Goal: Task Accomplishment & Management: Complete application form

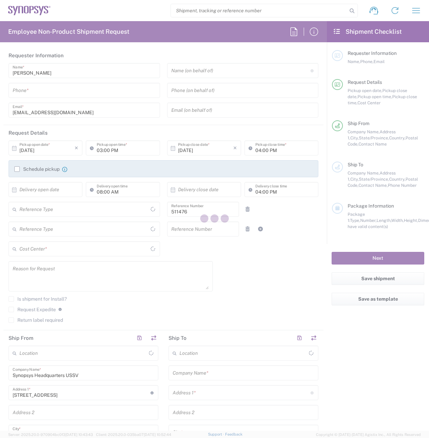
type input "Department"
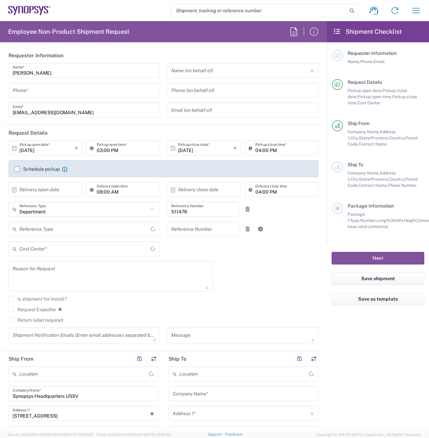
type input "Delivered at Place"
type input "US01, EDAG, STG, Strat & Incub 511476"
type input "[GEOGRAPHIC_DATA]"
type input "[US_STATE]"
type input "[GEOGRAPHIC_DATA]"
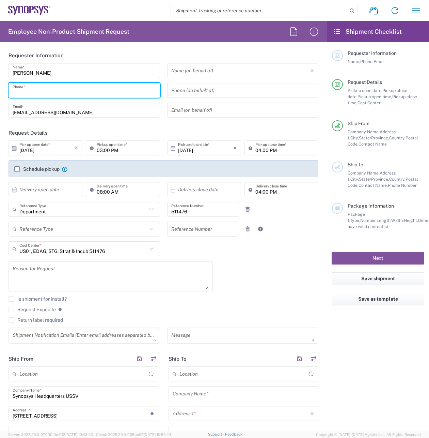
click at [104, 91] on input "tel" at bounding box center [84, 91] width 143 height 12
type input "Headquarters USSV"
type input "4083320142"
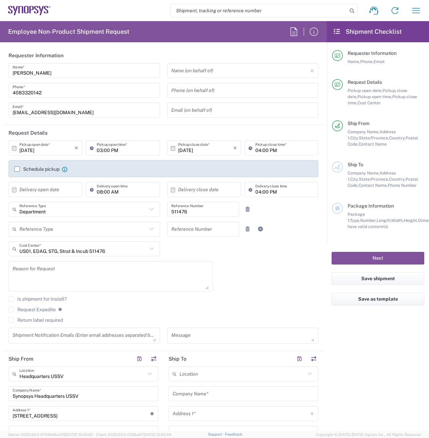
click at [18, 170] on label "Schedule pickup" at bounding box center [36, 168] width 45 height 5
click at [17, 169] on input "Schedule pickup" at bounding box center [17, 169] width 0 height 0
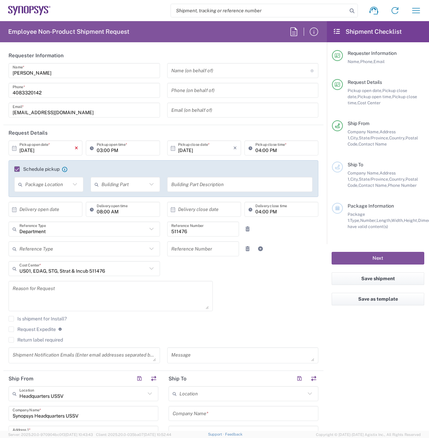
click at [76, 149] on icon "×" at bounding box center [77, 147] width 4 height 11
click at [14, 148] on icon at bounding box center [14, 148] width 6 height 6
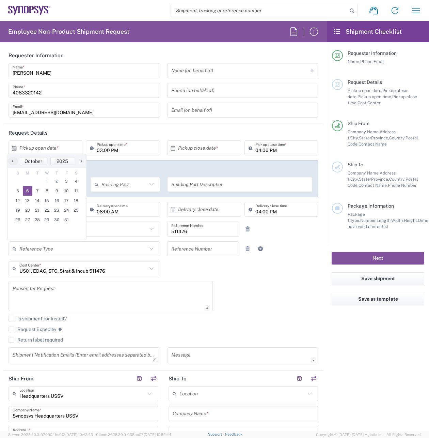
click at [26, 189] on span "6" at bounding box center [28, 191] width 10 height 10
type input "[DATE]"
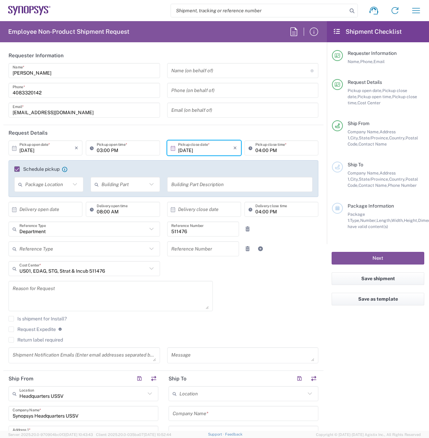
click at [140, 150] on input "03:00 PM" at bounding box center [126, 148] width 59 height 12
click at [76, 149] on icon "×" at bounding box center [77, 147] width 4 height 11
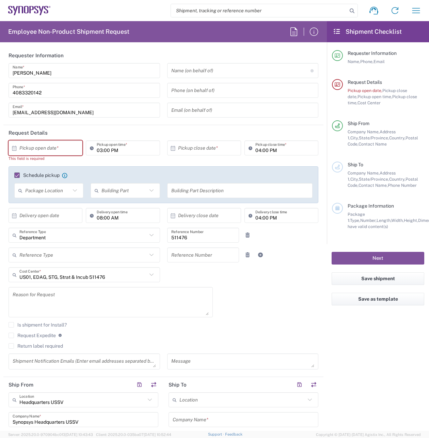
click at [15, 150] on icon at bounding box center [14, 148] width 6 height 6
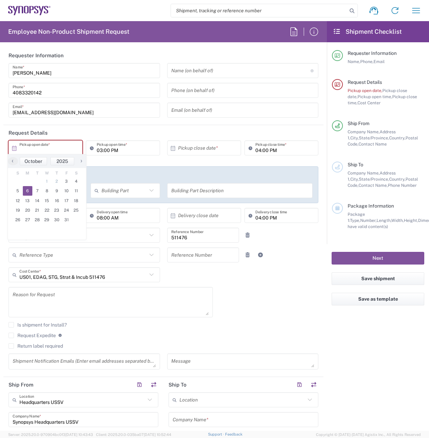
click at [26, 189] on span "6" at bounding box center [28, 191] width 10 height 10
type input "[DATE]"
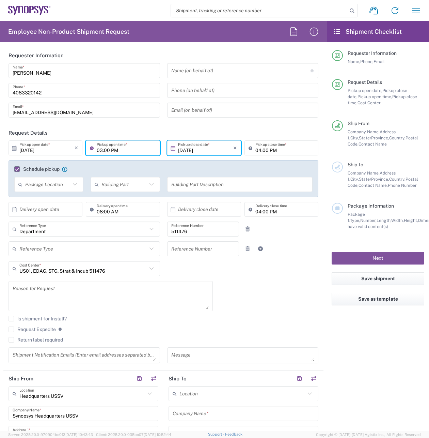
click at [132, 147] on input "03:00 PM" at bounding box center [126, 148] width 59 height 12
click at [113, 150] on input "03:00 PM" at bounding box center [126, 148] width 59 height 12
drag, startPoint x: 120, startPoint y: 150, endPoint x: 93, endPoint y: 149, distance: 26.6
click at [94, 151] on div "03:00 PM Pickup open time *" at bounding box center [123, 147] width 74 height 15
click at [92, 148] on icon at bounding box center [93, 147] width 7 height 11
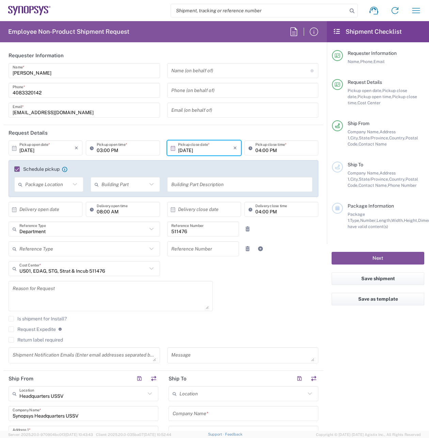
click at [92, 148] on icon at bounding box center [93, 147] width 7 height 11
type input "8am"
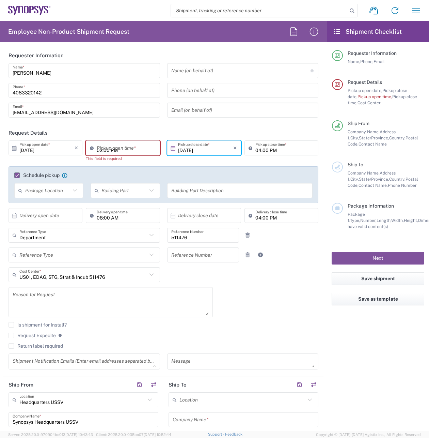
click at [125, 149] on input "02:00 PM" at bounding box center [126, 148] width 59 height 12
click at [114, 150] on input "08:00 PM" at bounding box center [126, 148] width 59 height 12
type input "08:00 AM"
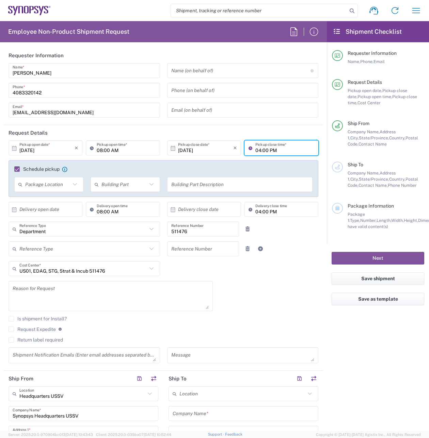
click at [281, 150] on input "04:00 PM" at bounding box center [285, 148] width 59 height 12
type input "03:00 PM"
click at [75, 185] on icon at bounding box center [75, 184] width 4 height 2
click at [68, 201] on span "Front" at bounding box center [49, 199] width 68 height 11
type input "Front"
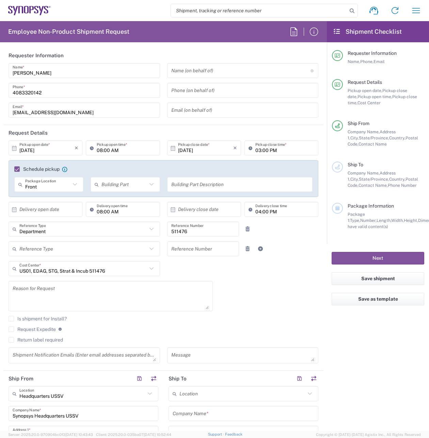
click at [150, 185] on icon at bounding box center [151, 184] width 9 height 9
click at [139, 208] on span "Building" at bounding box center [125, 210] width 68 height 11
type input "Building"
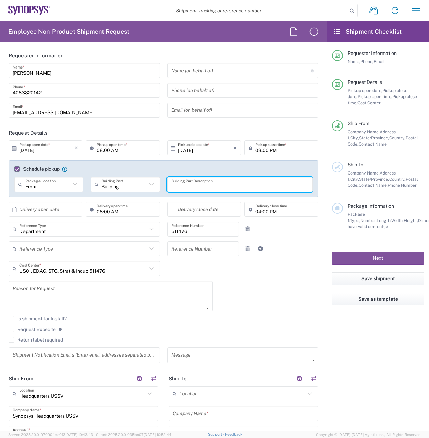
click at [194, 186] on input "text" at bounding box center [240, 185] width 138 height 12
type input "Building 1 receptionist desk"
click at [149, 230] on icon at bounding box center [151, 229] width 9 height 9
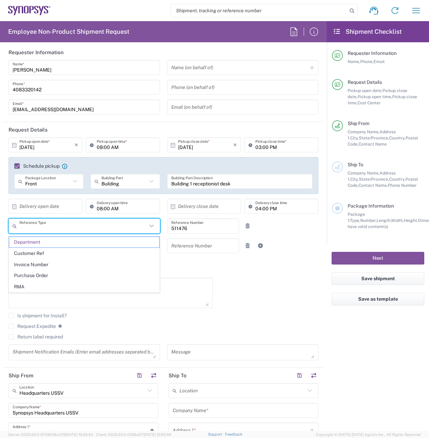
click at [149, 230] on icon at bounding box center [151, 225] width 9 height 9
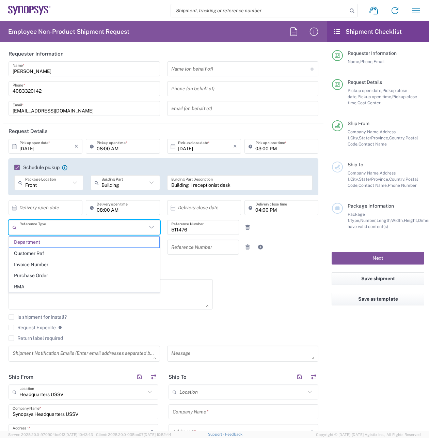
drag, startPoint x: 292, startPoint y: 305, endPoint x: 267, endPoint y: 305, distance: 24.9
click at [292, 305] on div "10/06/2025 × Pickup open date * Cancel Apply 08:00 AM Pickup open time * 10/06/…" at bounding box center [163, 253] width 317 height 228
type input "Department"
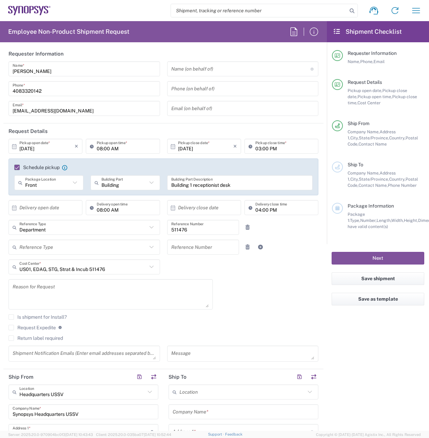
click at [153, 229] on icon at bounding box center [151, 227] width 9 height 9
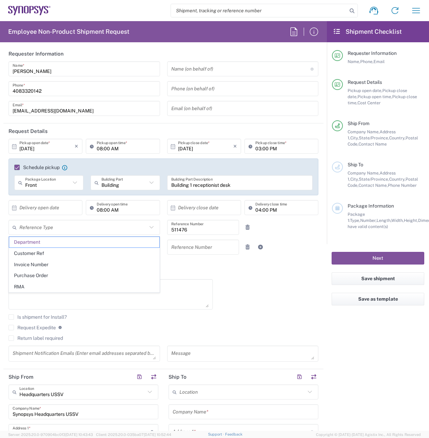
click at [153, 229] on icon at bounding box center [151, 227] width 9 height 9
click at [303, 321] on div "Is shipment for Install?" at bounding box center [164, 319] width 310 height 10
type input "Department"
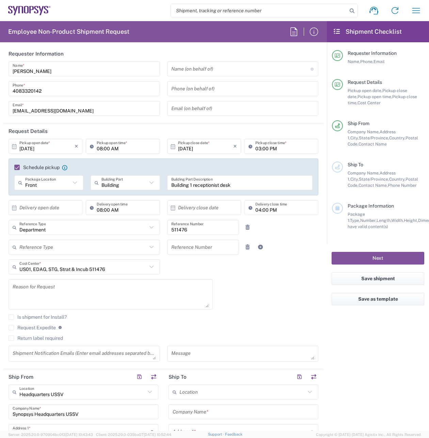
click at [152, 248] on icon at bounding box center [151, 247] width 4 height 2
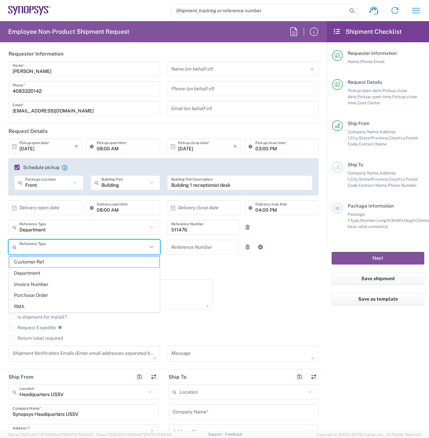
click at [152, 248] on icon at bounding box center [151, 247] width 4 height 2
click at [269, 277] on div "10/06/2025 × Pickup open date * Cancel Apply 08:00 AM Pickup open time * 10/06/…" at bounding box center [163, 253] width 317 height 228
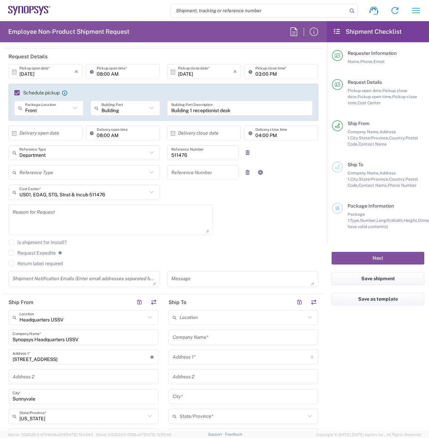
scroll to position [77, 0]
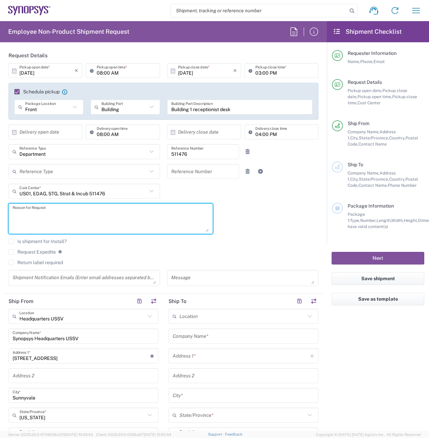
click at [47, 213] on textarea at bounding box center [111, 218] width 196 height 26
type textarea "Interoffice"
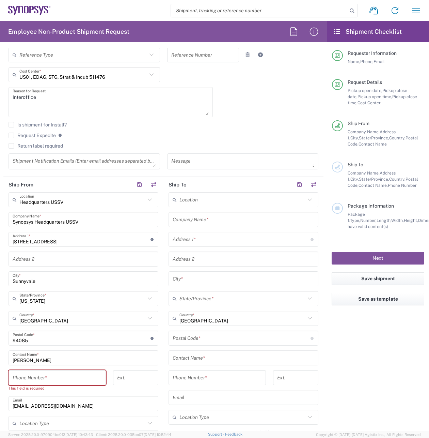
scroll to position [195, 0]
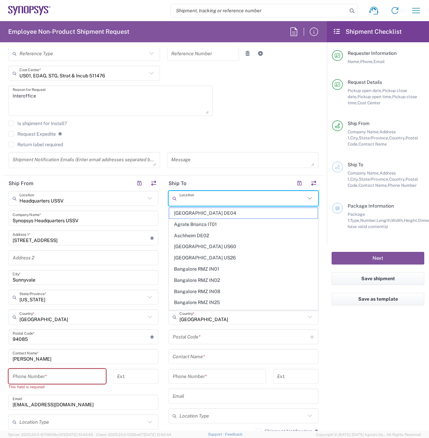
click at [201, 199] on input "text" at bounding box center [243, 199] width 126 height 12
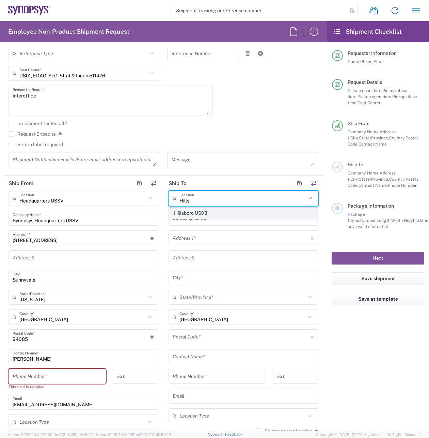
click at [210, 210] on span "Hillsboro US03" at bounding box center [243, 213] width 149 height 11
type input "Hillsboro US03"
type input "Synopsys Inc"
type input "[STREET_ADDRESS][PERSON_NAME]"
type input "Suite 400"
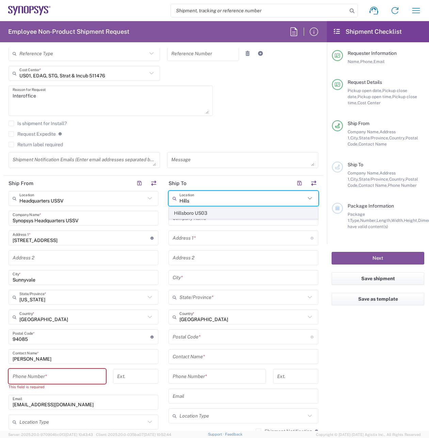
type input "Hillsboro"
type input "[US_STATE]"
type input "97124"
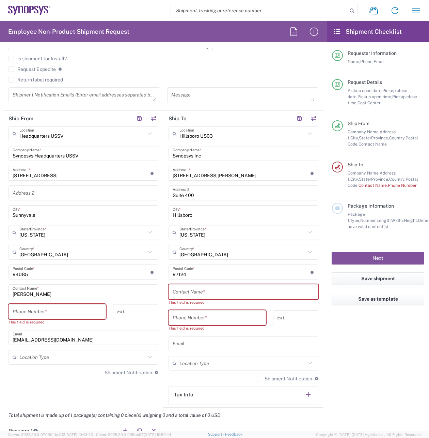
scroll to position [261, 0]
click at [231, 288] on input "text" at bounding box center [244, 291] width 142 height 12
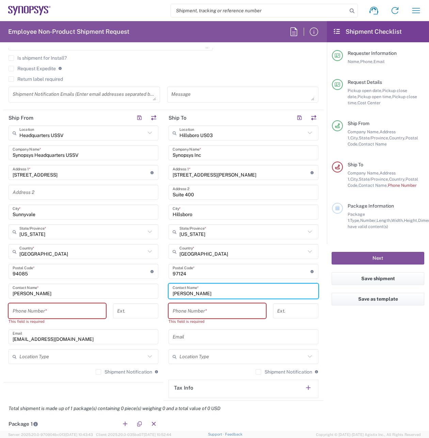
type input "[PERSON_NAME]"
click at [229, 315] on input "tel" at bounding box center [217, 311] width 89 height 12
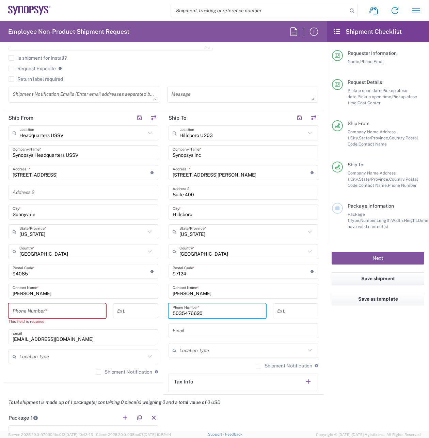
type input "5035476620"
drag, startPoint x: 395, startPoint y: 343, endPoint x: 354, endPoint y: 343, distance: 40.6
click at [394, 343] on agx-form-checklist "Shipment Checklist Requester Information Name, Phone, Email Request Details Pic…" at bounding box center [378, 226] width 102 height 410
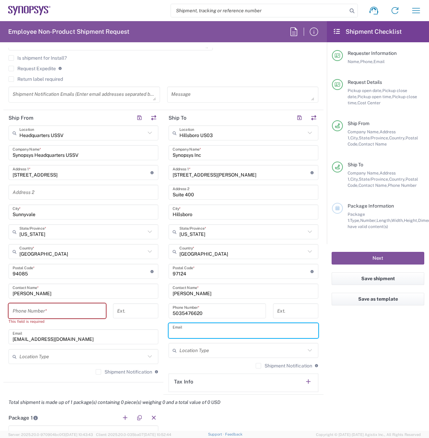
click at [216, 332] on input "text" at bounding box center [244, 331] width 142 height 12
type input "[EMAIL_ADDRESS][DOMAIN_NAME]"
click at [400, 337] on agx-form-checklist "Shipment Checklist Requester Information Name, Phone, Email Request Details Pic…" at bounding box center [378, 226] width 102 height 410
click at [356, 366] on agx-form-checklist "Shipment Checklist Requester Information Name, Phone, Email Request Details Pic…" at bounding box center [378, 226] width 102 height 410
click at [125, 427] on input "text" at bounding box center [80, 433] width 122 height 12
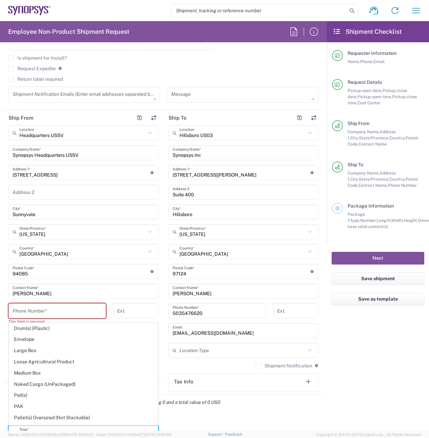
scroll to position [196, 0]
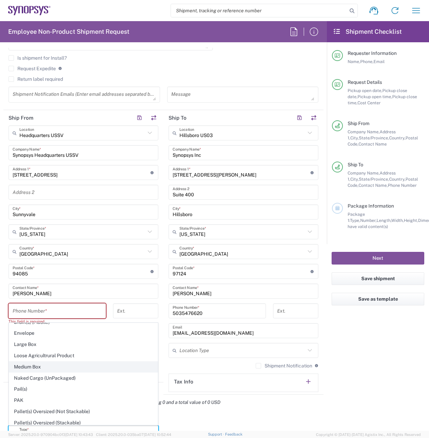
click at [71, 366] on span "Medium Box" at bounding box center [83, 367] width 149 height 11
type input "Medium Box"
type input "13"
type input "11.5"
type input "2.5"
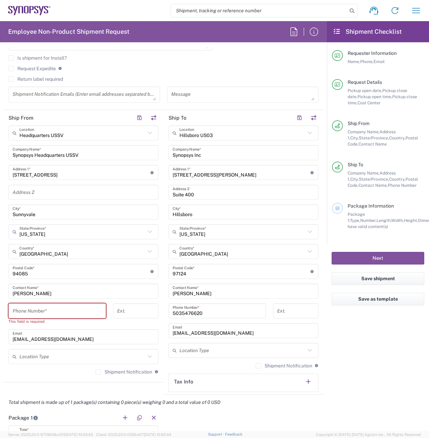
click at [76, 313] on input "tel" at bounding box center [57, 311] width 89 height 12
type input "4083320142"
type input "[EMAIL_ADDRESS][DOMAIN_NAME]"
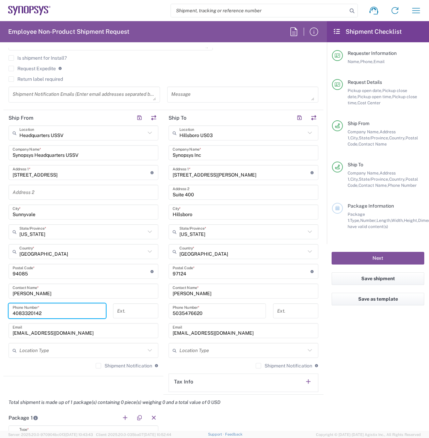
click at [356, 407] on agx-form-checklist "Shipment Checklist Requester Information Name, Phone, Email Request Details Pic…" at bounding box center [378, 226] width 102 height 410
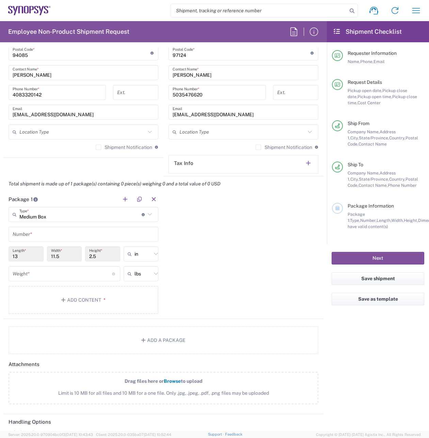
scroll to position [481, 0]
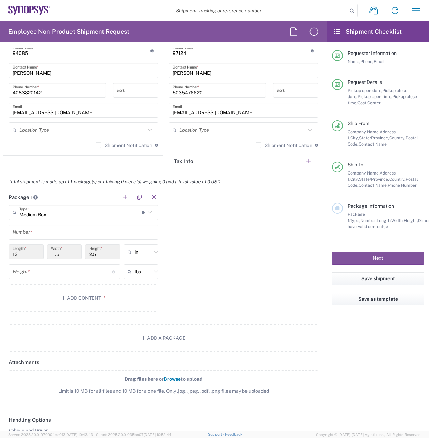
click at [41, 235] on input "text" at bounding box center [84, 232] width 142 height 12
type input "1"
click at [242, 245] on div "Package 1 Medium Box Type * Material used to package goods Bale(s) Basket(s) Bo…" at bounding box center [163, 252] width 320 height 127
click at [74, 255] on input "11.5" at bounding box center [64, 252] width 27 height 12
drag, startPoint x: 65, startPoint y: 254, endPoint x: 43, endPoint y: 254, distance: 22.8
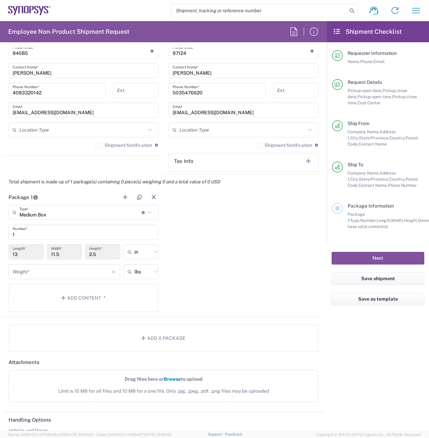
click at [43, 254] on div "13 Length * 11.5 Width * 2.5 Height * in in cm ft" at bounding box center [83, 254] width 153 height 20
drag, startPoint x: 66, startPoint y: 254, endPoint x: 62, endPoint y: 254, distance: 4.1
click at [66, 254] on input "11.5" at bounding box center [64, 252] width 27 height 12
click at [61, 254] on input "11.5" at bounding box center [64, 252] width 27 height 12
click at [148, 212] on icon at bounding box center [150, 212] width 9 height 9
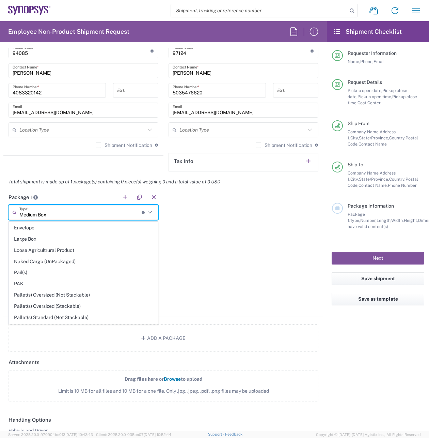
scroll to position [208, 0]
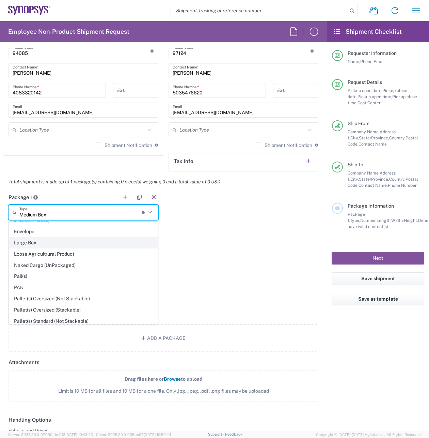
click at [75, 242] on span "Large Box" at bounding box center [83, 243] width 149 height 11
type input "Large Box"
type input "17.5"
type input "12.5"
type input "3"
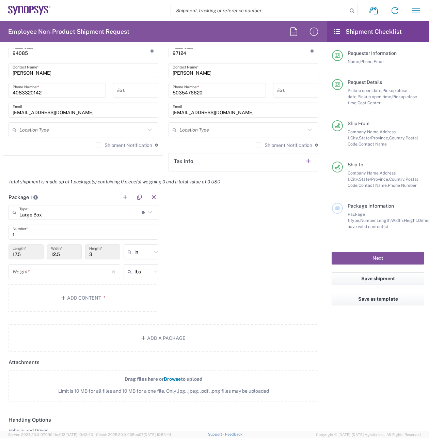
click at [150, 213] on icon at bounding box center [150, 212] width 9 height 9
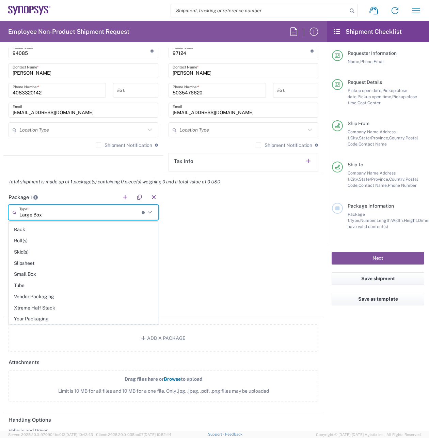
scroll to position [322, 0]
click at [96, 296] on span "Vendor Packaging" at bounding box center [83, 296] width 149 height 11
type input "Vendor Packaging"
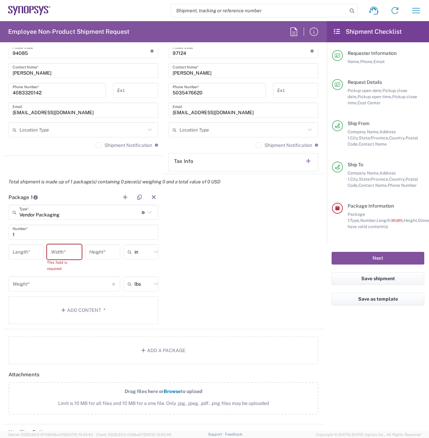
click at [27, 250] on input "number" at bounding box center [26, 252] width 27 height 12
type input "13"
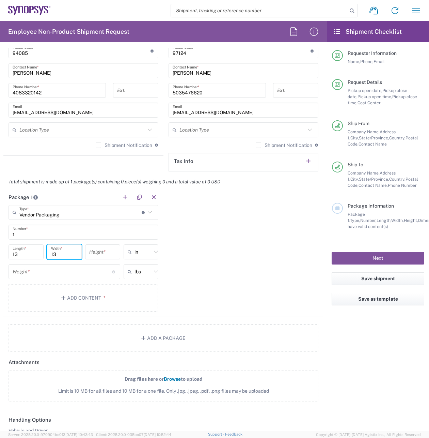
type input "13"
click at [53, 274] on input "number" at bounding box center [63, 272] width 100 height 12
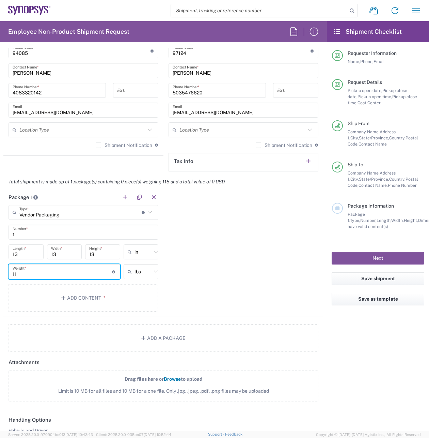
type input "1"
type input "15"
click at [217, 251] on div "Package 1 Vendor Packaging Type * Material used to package goods Large Box Bale…" at bounding box center [163, 252] width 320 height 127
click at [108, 297] on button "Add Content *" at bounding box center [84, 298] width 150 height 28
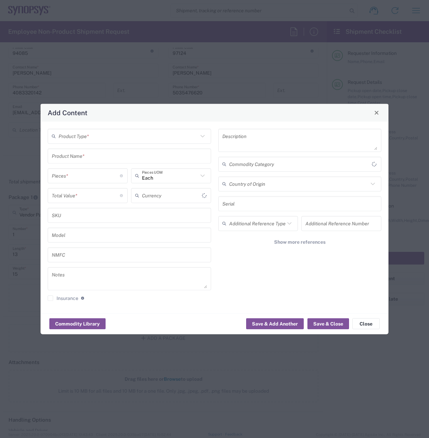
type input "US Dollar"
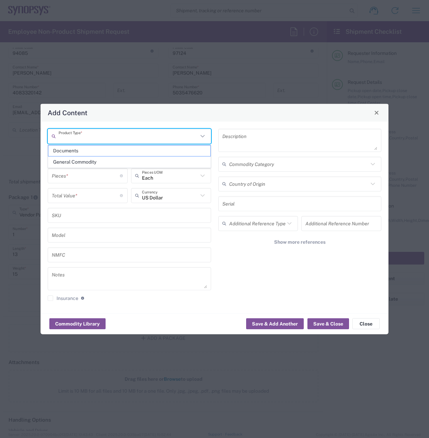
click at [183, 135] on input "text" at bounding box center [129, 136] width 140 height 12
click at [160, 158] on span "General Commodity" at bounding box center [129, 162] width 162 height 11
type input "General Commodity"
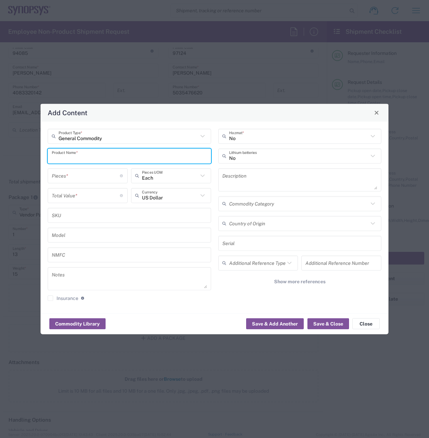
click at [160, 159] on input "text" at bounding box center [129, 156] width 155 height 12
type input "Swag Bags"
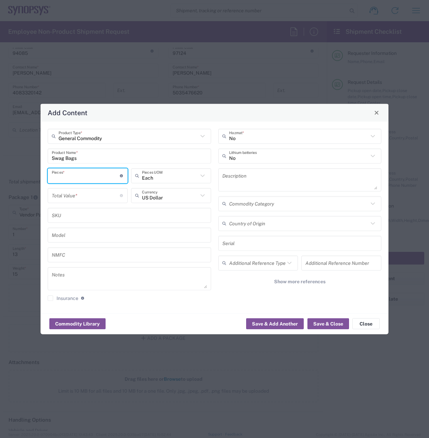
click at [105, 176] on input "number" at bounding box center [86, 176] width 68 height 12
type input "3"
click at [103, 199] on input "number" at bounding box center [86, 195] width 68 height 12
type input "100"
click at [227, 293] on div "No Hazmat * No Lithium batteries Description Commodity Category Country of Orig…" at bounding box center [300, 216] width 171 height 177
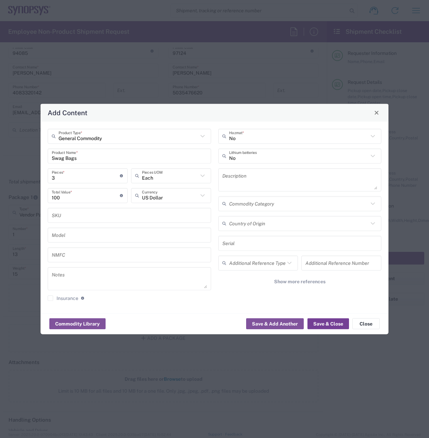
click at [328, 324] on button "Save & Close" at bounding box center [329, 323] width 42 height 11
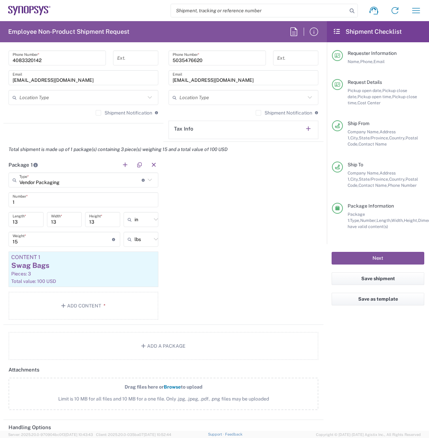
scroll to position [525, 0]
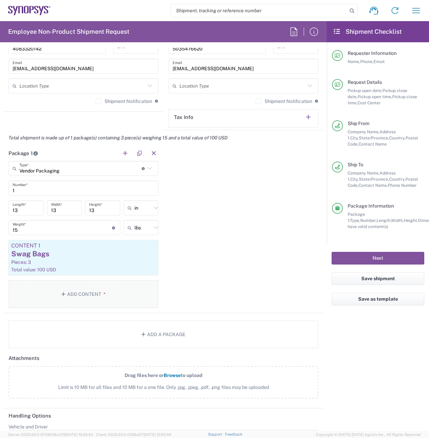
click at [92, 293] on button "Add Content *" at bounding box center [84, 294] width 150 height 28
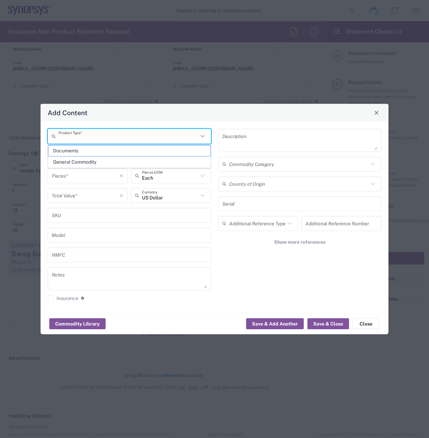
click at [162, 139] on input "text" at bounding box center [129, 136] width 140 height 12
click at [152, 162] on span "General Commodity" at bounding box center [129, 162] width 162 height 11
type input "General Commodity"
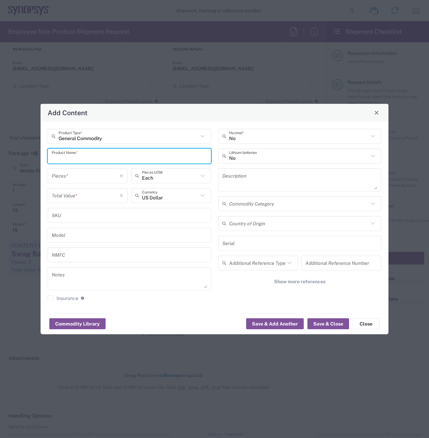
click at [113, 155] on input "text" at bounding box center [129, 156] width 155 height 12
type input "Swag Bags"
click at [101, 176] on input "number" at bounding box center [86, 176] width 68 height 12
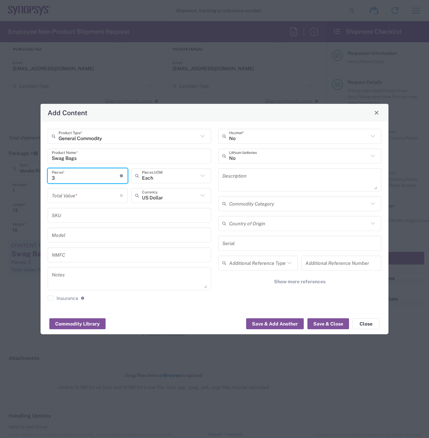
type input "3"
click at [104, 194] on input "number" at bounding box center [86, 195] width 68 height 12
type input "100"
click at [334, 325] on button "Save & Close" at bounding box center [329, 323] width 42 height 11
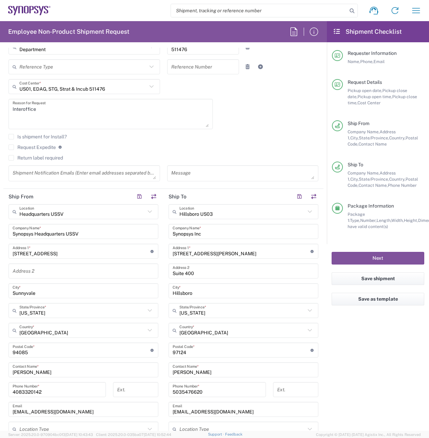
scroll to position [193, 0]
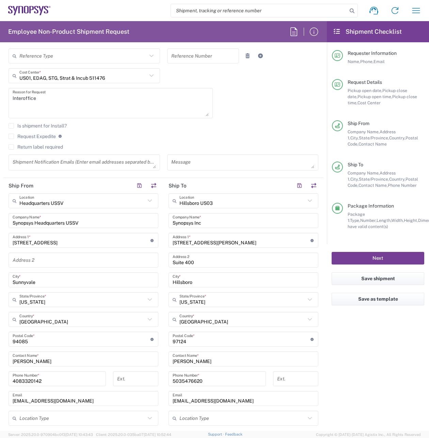
click at [379, 260] on button "Next" at bounding box center [378, 258] width 93 height 13
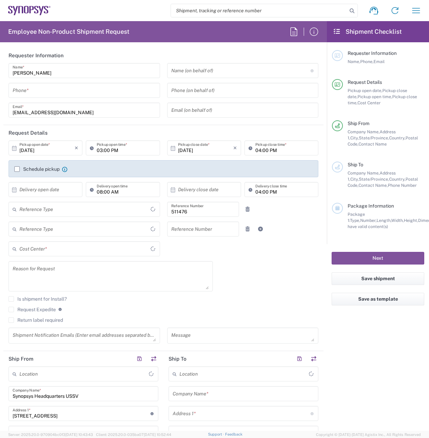
type input "US01, EDAG, STG, Strat & Incub 511476"
type input "Delivered at Place"
type input "[US_STATE]"
type input "[GEOGRAPHIC_DATA]"
type input "Department"
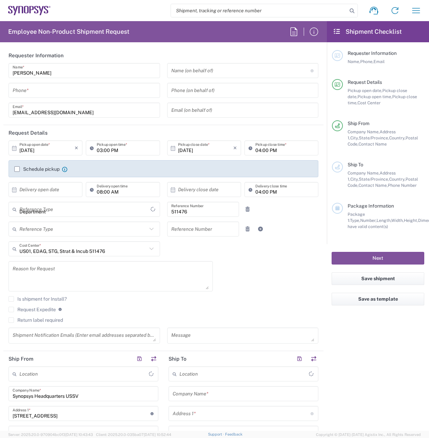
type input "[GEOGRAPHIC_DATA]"
type input "Headquarters USSV"
click at [84, 87] on input "tel" at bounding box center [84, 91] width 143 height 12
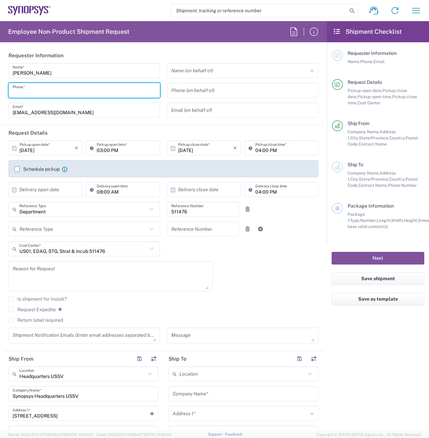
type input "4083320142"
type input "[EMAIL_ADDRESS][DOMAIN_NAME]"
type input "4083320142"
type input "Synopsys Inc"
type input "[STREET_ADDRESS][PERSON_NAME]"
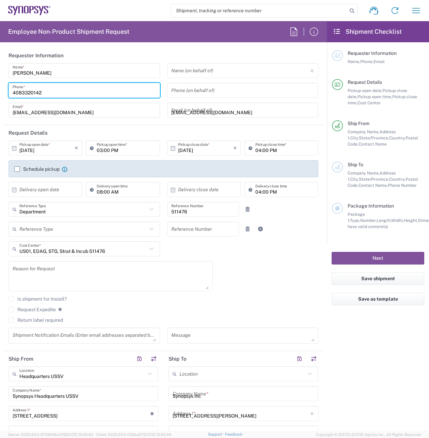
type input "Suite 400"
type input "Hillsboro"
type input "[US_STATE]"
type input "97124"
type input "5035476620"
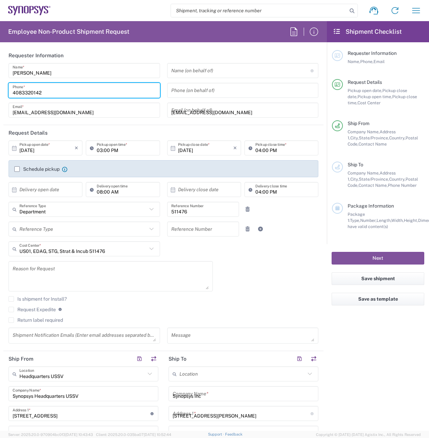
type input "[EMAIL_ADDRESS][DOMAIN_NAME]"
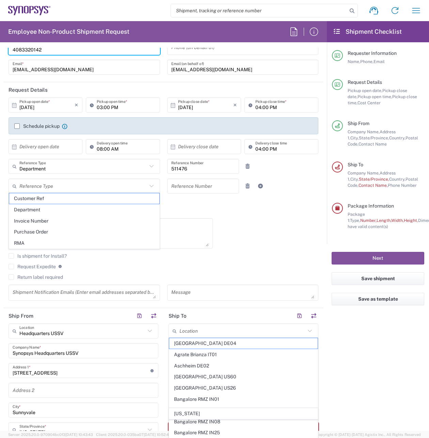
scroll to position [47, 0]
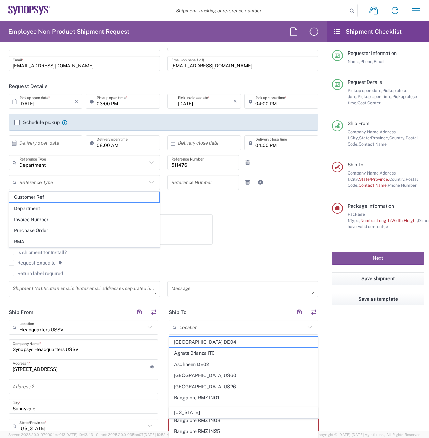
click at [313, 203] on div "[DATE] × Pickup open date * Cancel Apply 03:00 PM Pickup open time * [DATE] × P…" at bounding box center [163, 198] width 317 height 208
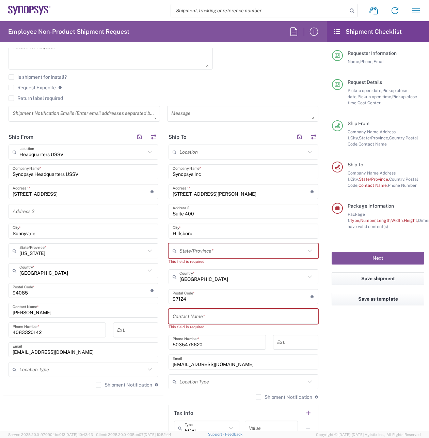
scroll to position [224, 0]
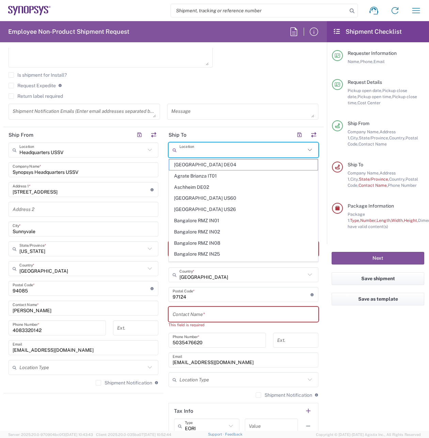
click at [229, 151] on input "text" at bounding box center [243, 150] width 126 height 12
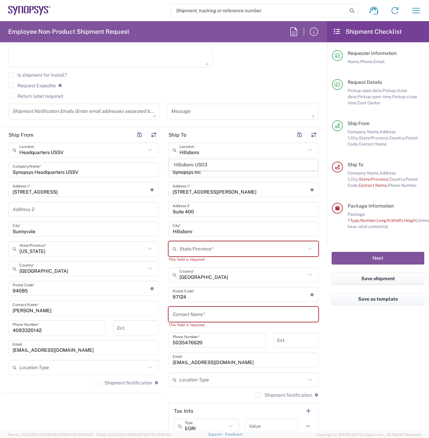
click at [243, 165] on span "Hillsboro US03" at bounding box center [243, 164] width 149 height 11
type input "Hillsboro US03"
type input "[US_STATE]"
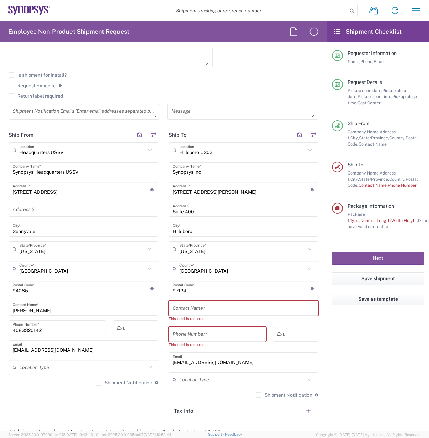
click at [251, 309] on input "text" at bounding box center [244, 308] width 142 height 12
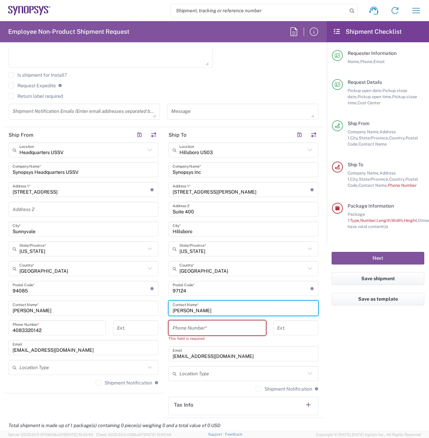
type input "[PERSON_NAME]"
click at [242, 324] on input "tel" at bounding box center [217, 328] width 89 height 12
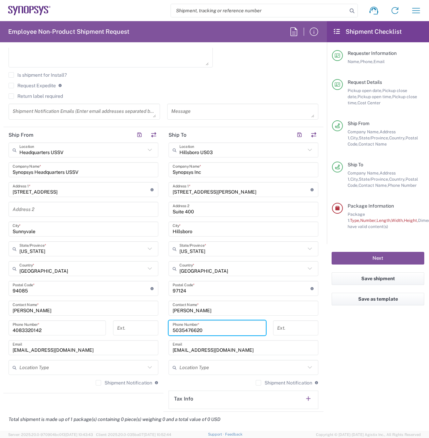
type input "5035476620"
drag, startPoint x: 399, startPoint y: 353, endPoint x: 389, endPoint y: 353, distance: 9.6
click at [398, 353] on agx-form-checklist "Shipment Checklist Requester Information Name, Phone, Email Request Details Pic…" at bounding box center [378, 226] width 102 height 410
click at [377, 351] on agx-form-checklist "Shipment Checklist Requester Information Name, Phone, Email Request Details Pic…" at bounding box center [378, 226] width 102 height 410
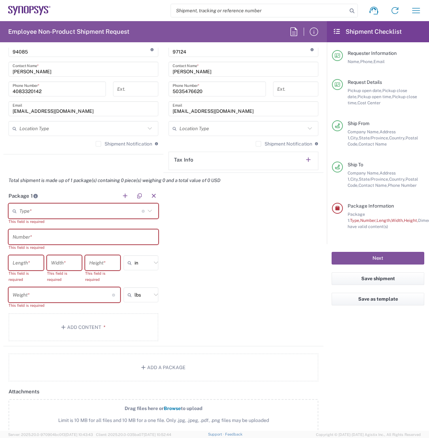
scroll to position [470, 0]
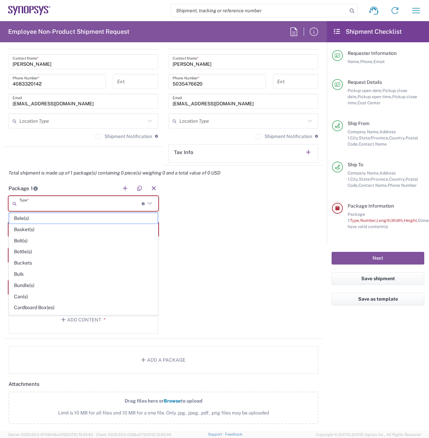
click at [103, 205] on input "text" at bounding box center [80, 204] width 122 height 12
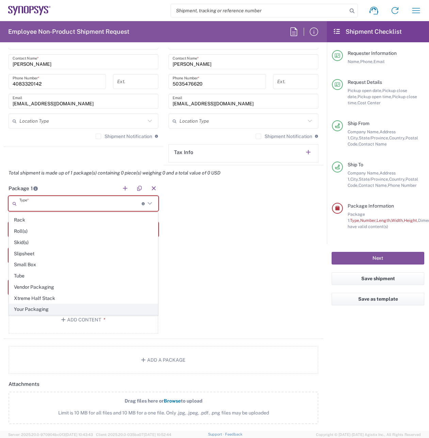
click at [47, 308] on span "Your Packaging" at bounding box center [83, 309] width 149 height 11
type input "Your Packaging"
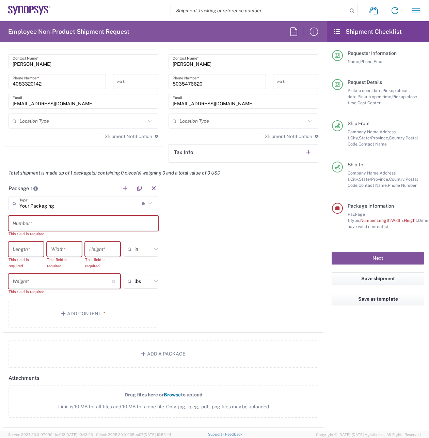
click at [31, 249] on input "number" at bounding box center [26, 249] width 27 height 12
click at [45, 224] on input "text" at bounding box center [84, 223] width 142 height 12
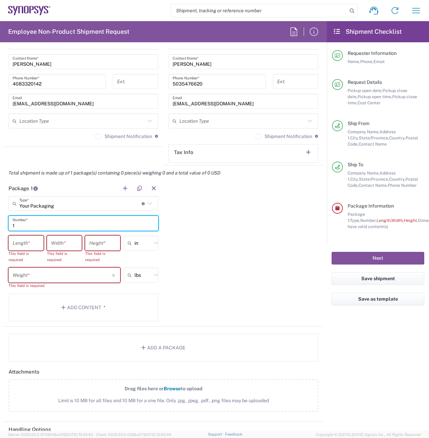
type input "1"
click at [40, 241] on div "Length *" at bounding box center [26, 242] width 35 height 15
type input "13"
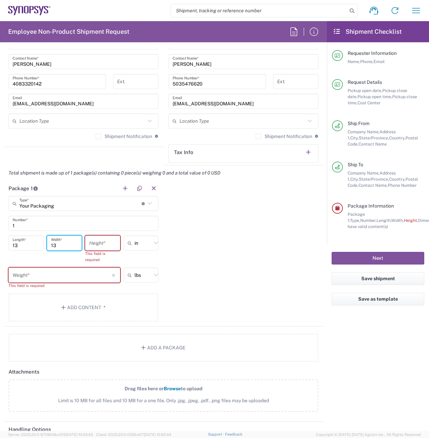
type input "13"
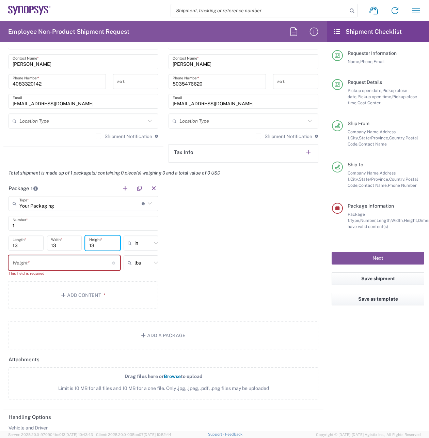
type input "13"
click at [44, 265] on input "number" at bounding box center [63, 263] width 100 height 12
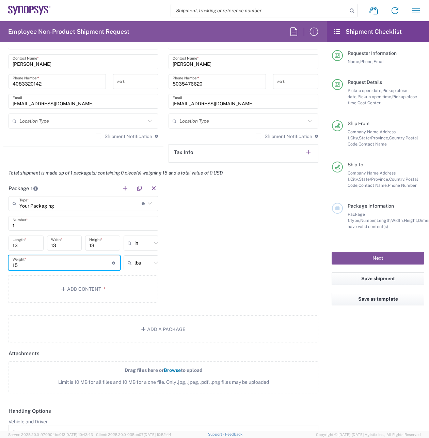
type input "15"
drag, startPoint x: 256, startPoint y: 264, endPoint x: 232, endPoint y: 266, distance: 23.6
click at [255, 264] on div "Package 1 Your Packaging Type * Material used to package goods Bale(s) Basket(s…" at bounding box center [163, 244] width 320 height 127
click at [83, 287] on button "Add Content *" at bounding box center [84, 289] width 150 height 28
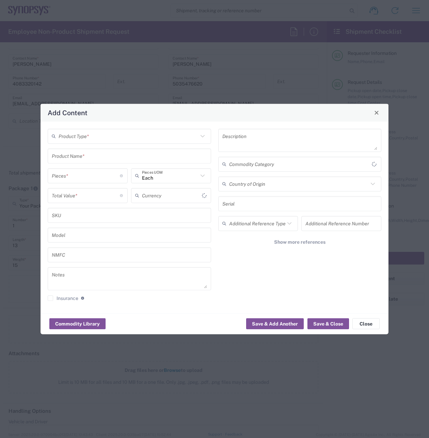
type input "US Dollar"
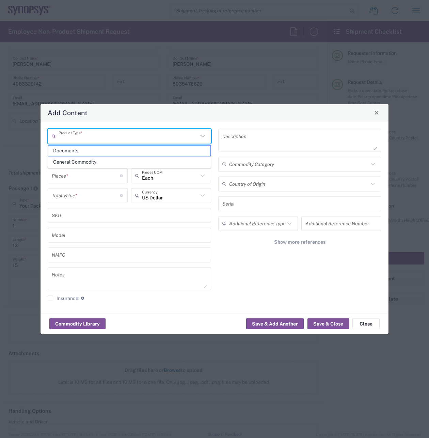
click at [95, 135] on input "text" at bounding box center [129, 136] width 140 height 12
type input "s"
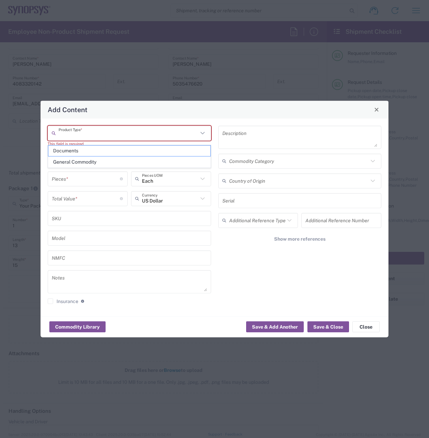
click at [142, 160] on span "General Commodity" at bounding box center [129, 162] width 162 height 11
type input "General Commodity"
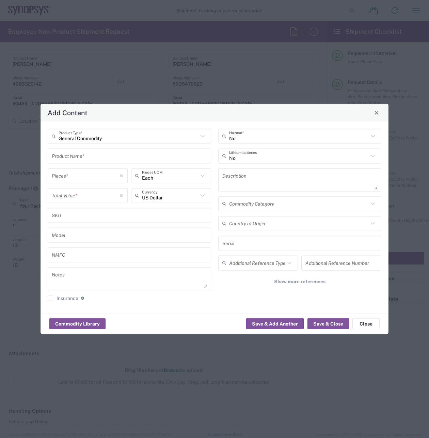
click at [112, 158] on input "text" at bounding box center [129, 156] width 155 height 12
type input "Swag Bags"
click at [99, 177] on input "number" at bounding box center [86, 176] width 68 height 12
type input "3"
click at [104, 199] on input "number" at bounding box center [86, 195] width 68 height 12
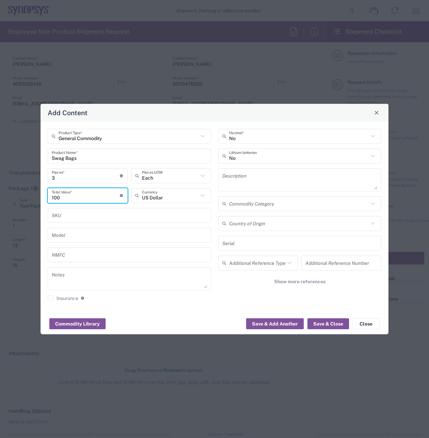
type input "100"
drag, startPoint x: 238, startPoint y: 292, endPoint x: 260, endPoint y: 298, distance: 23.4
click at [239, 292] on div "No Hazmat * No Lithium batteries Description Commodity Category Country of Orig…" at bounding box center [300, 216] width 171 height 177
click at [322, 324] on button "Save & Close" at bounding box center [329, 323] width 42 height 11
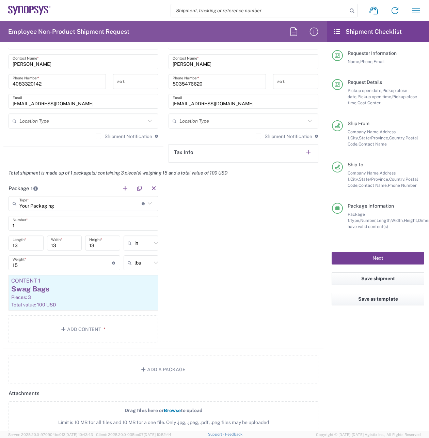
click at [390, 261] on button "Next" at bounding box center [378, 258] width 93 height 13
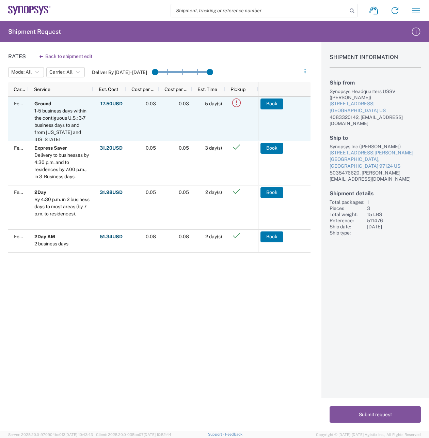
click at [237, 105] on icon at bounding box center [236, 102] width 11 height 11
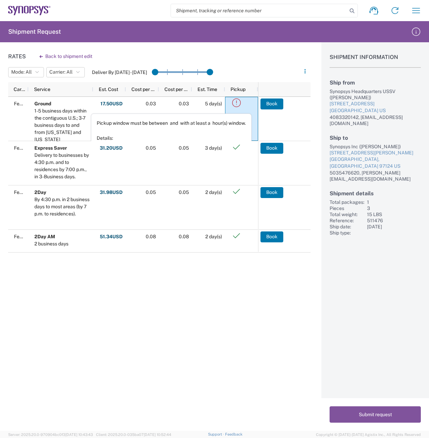
click at [263, 67] on agx-table-filter-chips "Mode: All All SMAL Carrier: All All FedEx Express Deliver By [DATE] - [DATE]" at bounding box center [152, 74] width 289 height 16
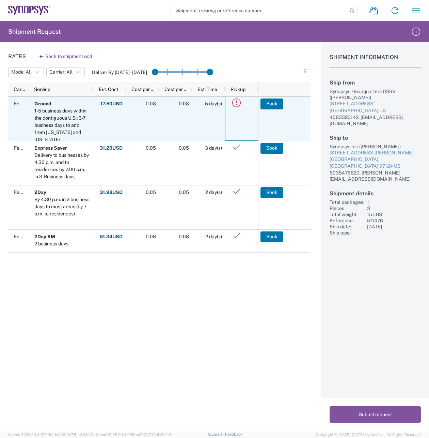
click at [235, 101] on icon at bounding box center [236, 102] width 11 height 11
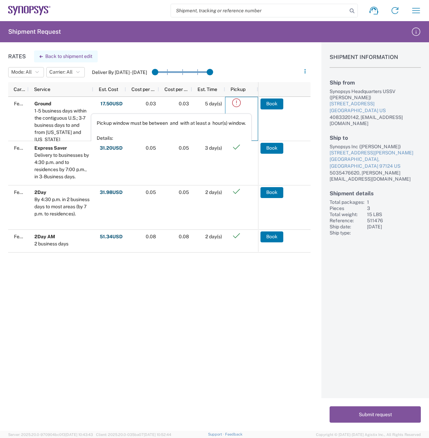
click at [76, 55] on button "Back to shipment edit" at bounding box center [66, 56] width 64 height 12
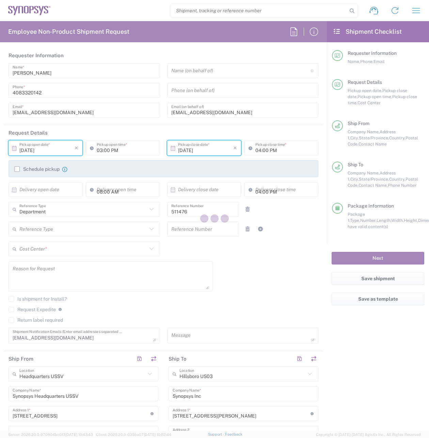
type input "[US_STATE]"
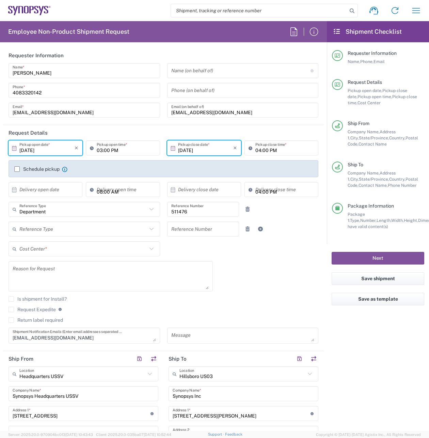
type input "US01, EDAG, STG, Strat & Incub 511476"
type input "Your Packaging"
click at [236, 148] on icon "×" at bounding box center [235, 147] width 4 height 11
click at [175, 150] on icon at bounding box center [173, 148] width 4 height 5
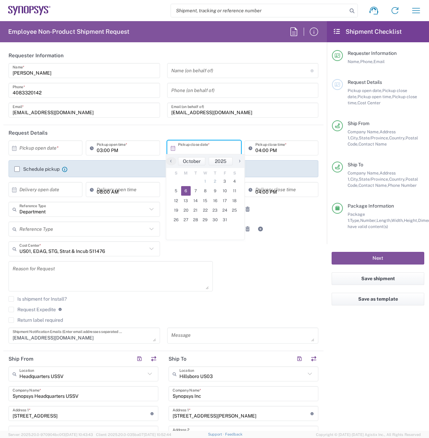
click at [186, 192] on span "6" at bounding box center [186, 191] width 10 height 10
type input "[DATE]"
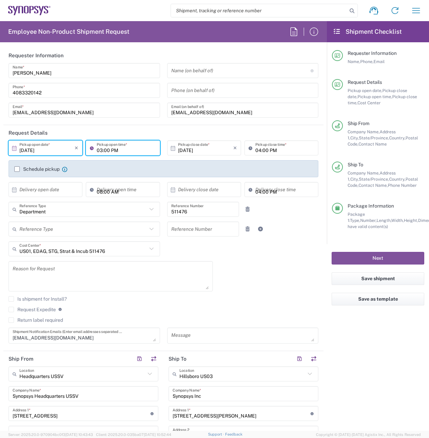
click at [128, 148] on input "03:00 PM" at bounding box center [126, 148] width 59 height 12
drag, startPoint x: 131, startPoint y: 150, endPoint x: 98, endPoint y: 151, distance: 32.7
click at [98, 151] on input "03:00 PM" at bounding box center [126, 148] width 59 height 12
click at [125, 150] on input "08:00 PM" at bounding box center [126, 148] width 59 height 12
click at [117, 151] on input "08:00 PM" at bounding box center [126, 148] width 59 height 12
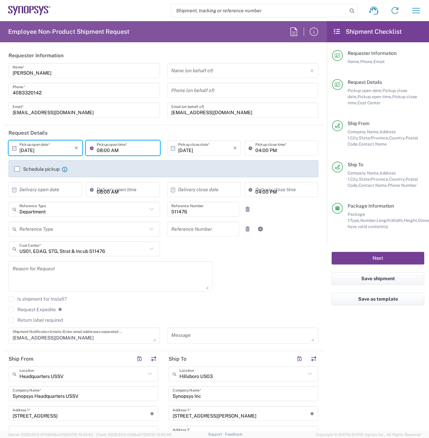
type input "08:00 AM"
drag, startPoint x: 374, startPoint y: 264, endPoint x: 370, endPoint y: 266, distance: 4.7
click at [374, 264] on button "Next" at bounding box center [378, 258] width 93 height 13
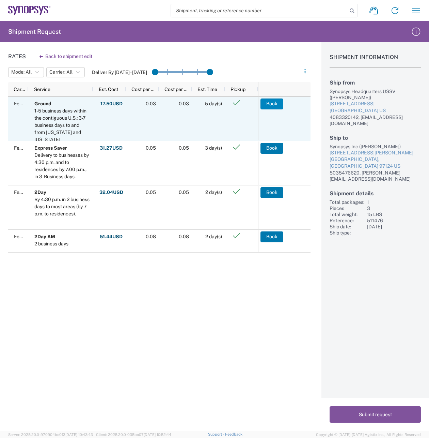
click at [274, 104] on button "Book" at bounding box center [272, 103] width 23 height 11
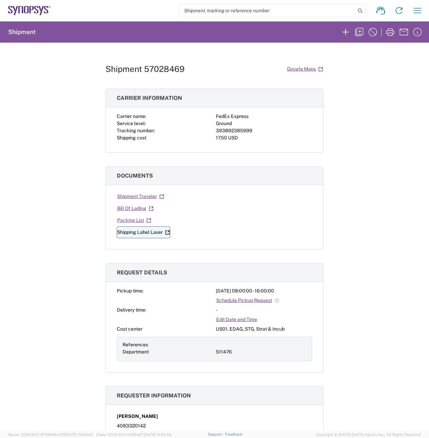
click at [149, 232] on link "Shipping Label Laser" at bounding box center [143, 232] width 53 height 12
click at [141, 198] on link "Shipment Traveler" at bounding box center [141, 196] width 48 height 12
click at [391, 33] on icon "button" at bounding box center [390, 32] width 11 height 11
click at [18, 33] on h2 "Shipment" at bounding box center [22, 32] width 28 height 8
click at [421, 12] on icon "button" at bounding box center [417, 10] width 11 height 11
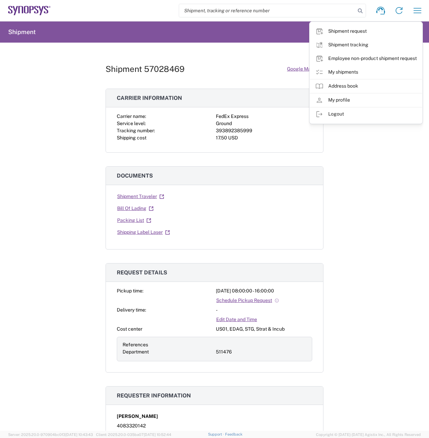
click at [346, 70] on link "My shipments" at bounding box center [366, 72] width 112 height 14
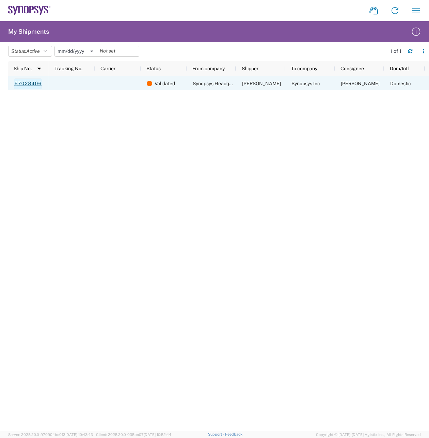
click at [38, 85] on link "57028406" at bounding box center [28, 83] width 28 height 11
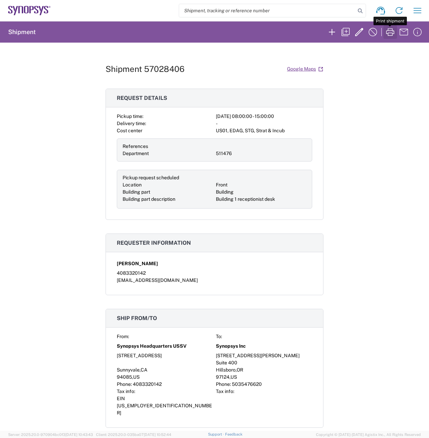
click at [391, 30] on icon "button" at bounding box center [390, 32] width 11 height 11
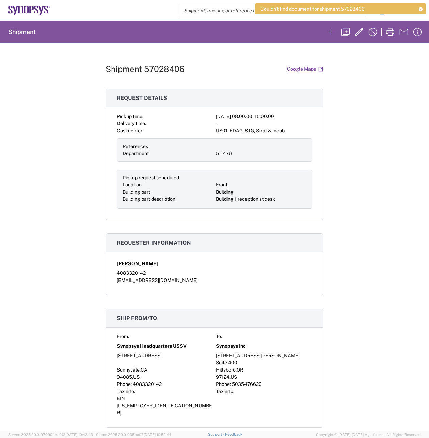
drag, startPoint x: 397, startPoint y: 97, endPoint x: 358, endPoint y: 103, distance: 39.3
click at [397, 97] on div "Shipment 57028406 Google Maps Request details Pickup time: [DATE] 08:00:00 - 15…" at bounding box center [214, 237] width 429 height 388
